Goal: Task Accomplishment & Management: Use online tool/utility

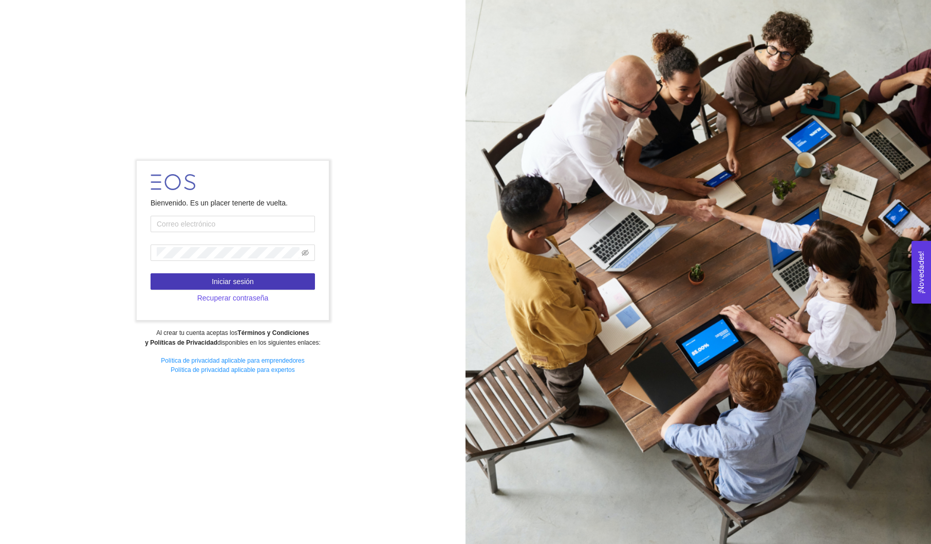
type input "[PERSON_NAME][EMAIL_ADDRESS][PERSON_NAME][DOMAIN_NAME]"
click at [287, 279] on button "Iniciar sesión" at bounding box center [233, 281] width 164 height 16
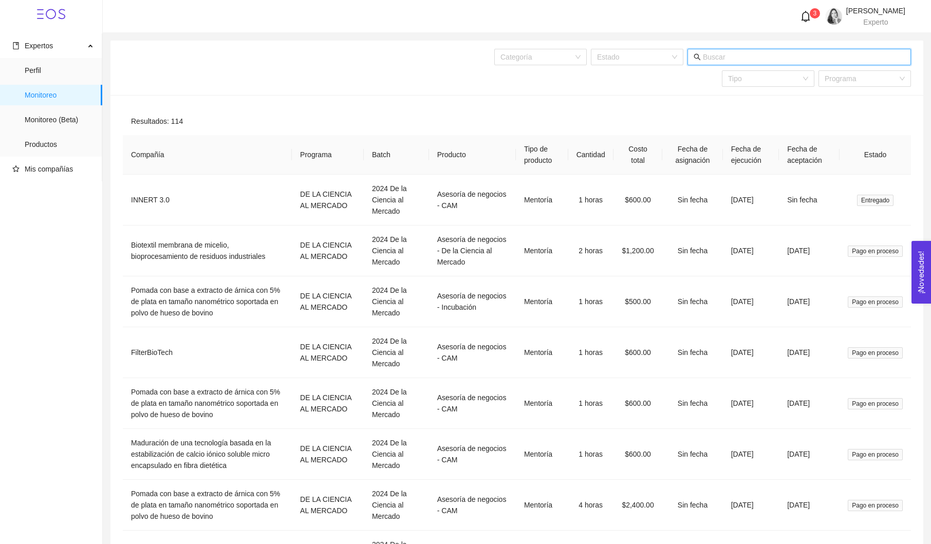
click at [750, 58] on input "text" at bounding box center [804, 56] width 202 height 11
type input "a"
click at [56, 121] on span "Monitoreo (Beta)" at bounding box center [59, 119] width 69 height 21
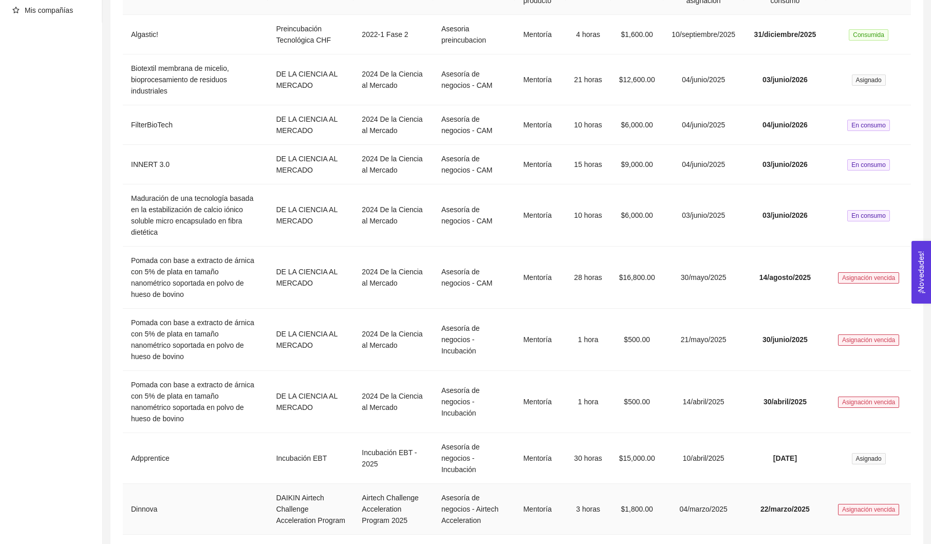
scroll to position [157, 0]
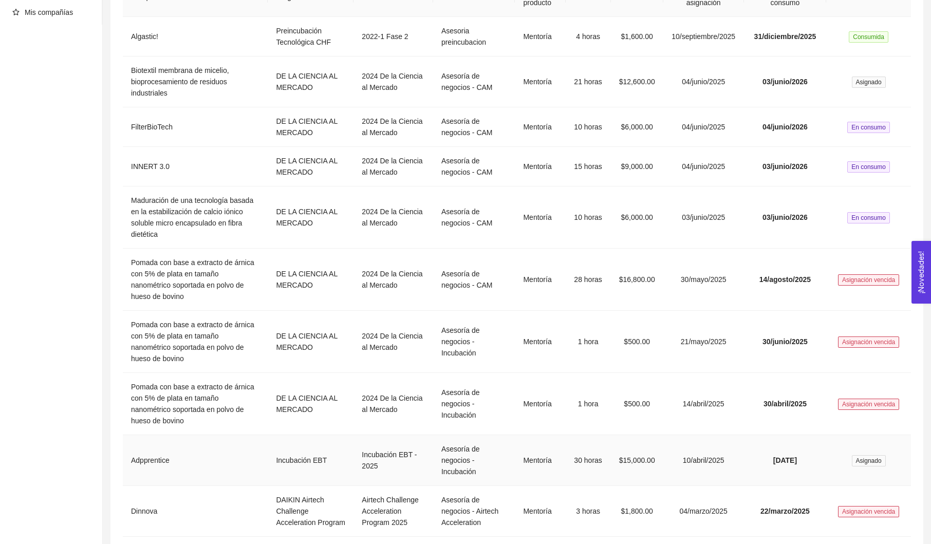
click at [155, 481] on td "Adpprentice" at bounding box center [195, 460] width 145 height 51
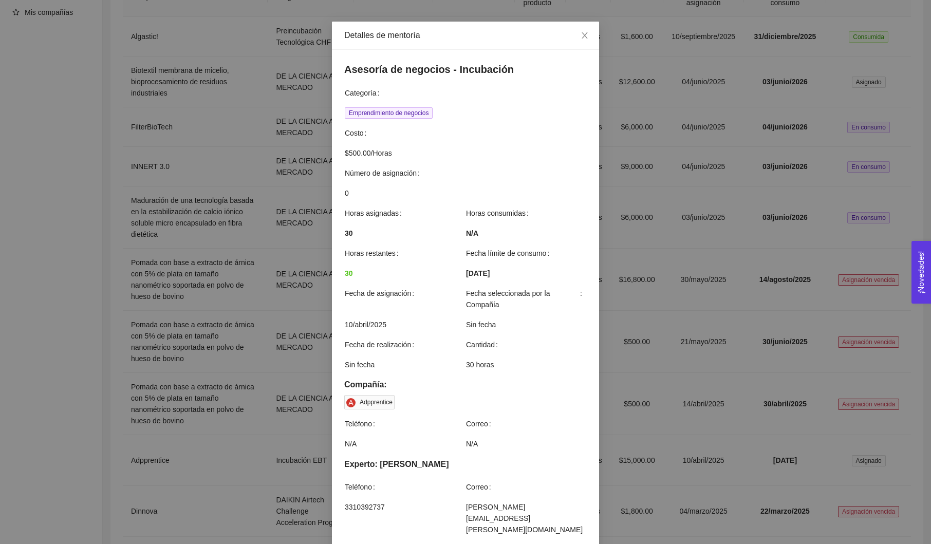
scroll to position [31, 0]
click at [585, 34] on icon "close" at bounding box center [585, 34] width 6 height 6
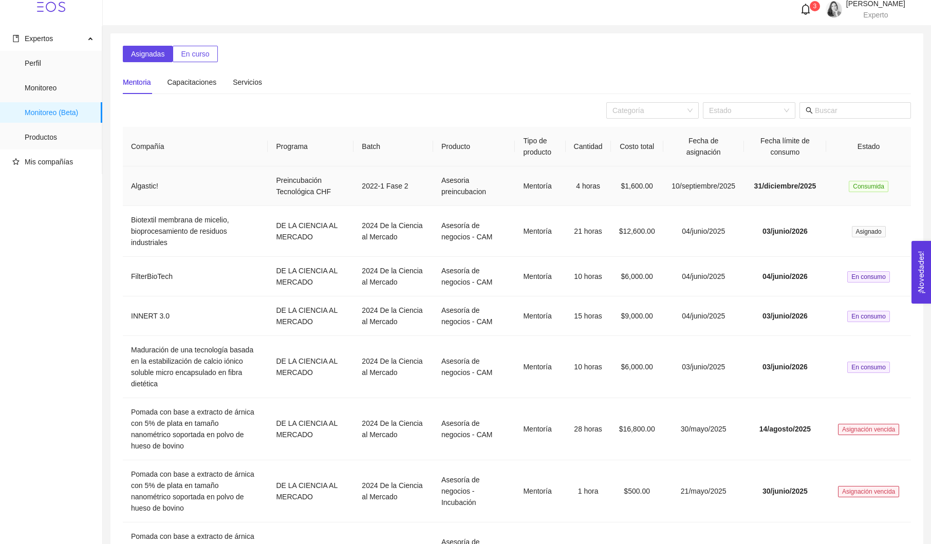
scroll to position [0, 0]
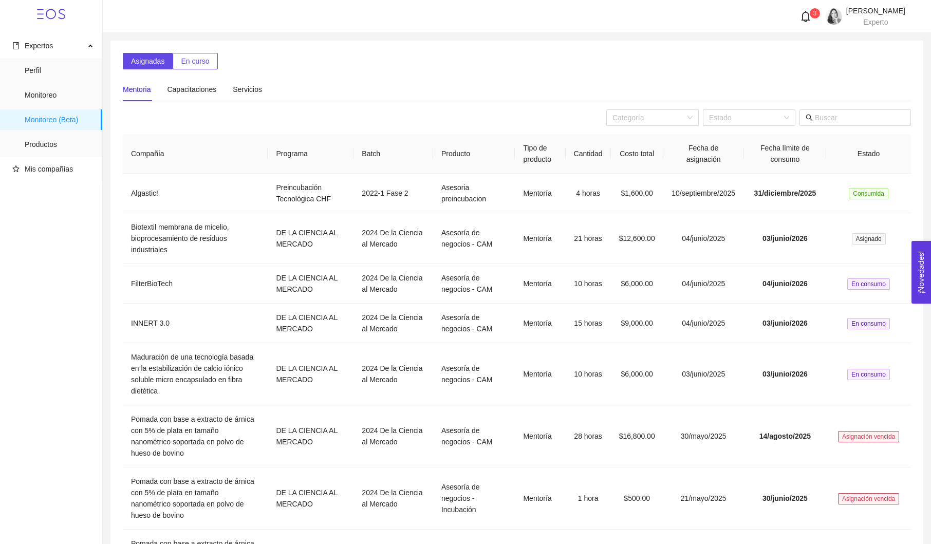
click at [800, 17] on icon "bell" at bounding box center [805, 16] width 11 height 11
click at [35, 101] on span "Monitoreo" at bounding box center [59, 95] width 69 height 21
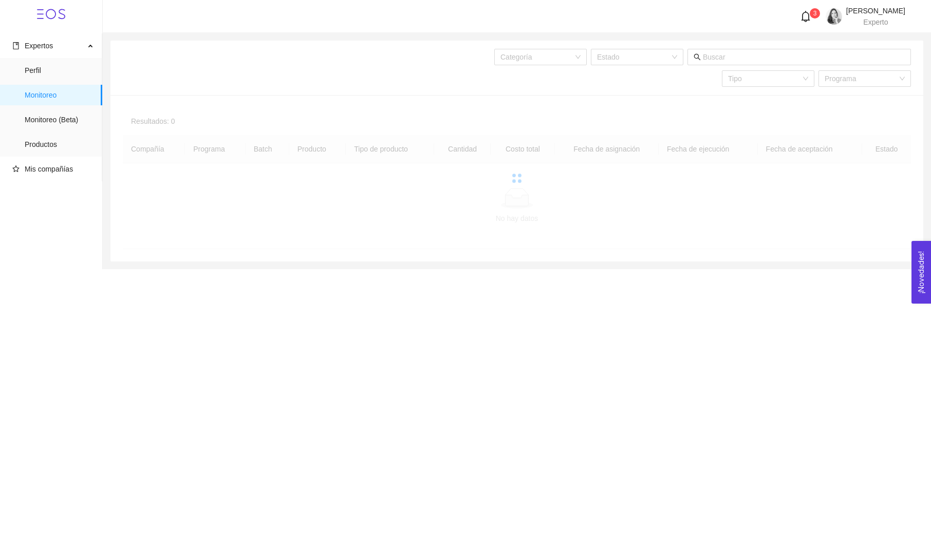
click at [35, 101] on span "Monitoreo" at bounding box center [59, 95] width 69 height 21
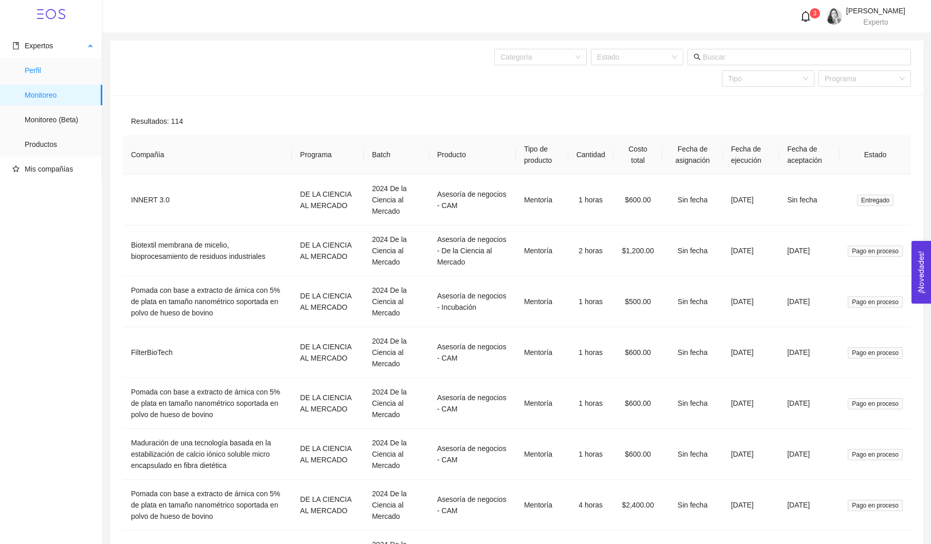
click at [26, 65] on span "Perfil" at bounding box center [59, 70] width 69 height 21
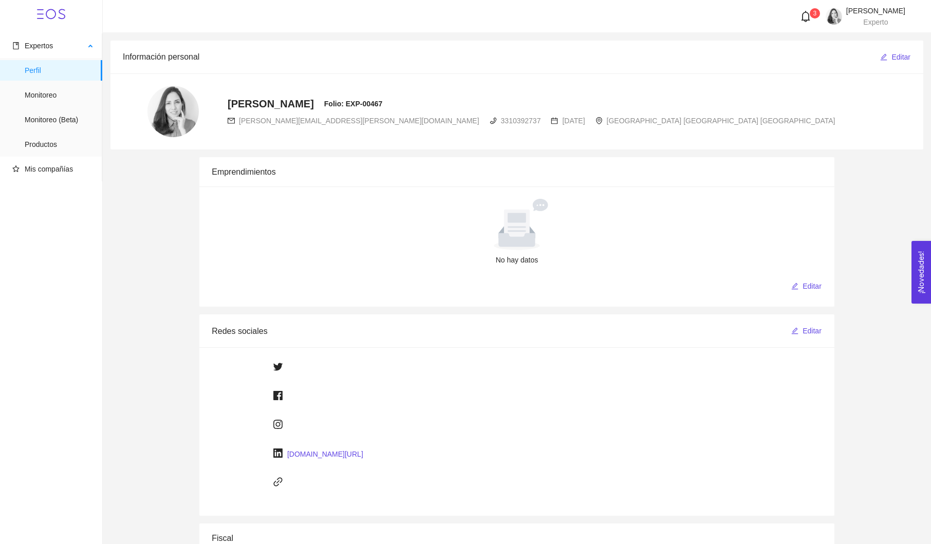
click at [55, 106] on ul "Perfil Monitoreo Monitoreo (Beta) Productos" at bounding box center [51, 107] width 102 height 99
click at [53, 100] on span "Monitoreo" at bounding box center [59, 95] width 69 height 21
